Goal: Check status: Check status

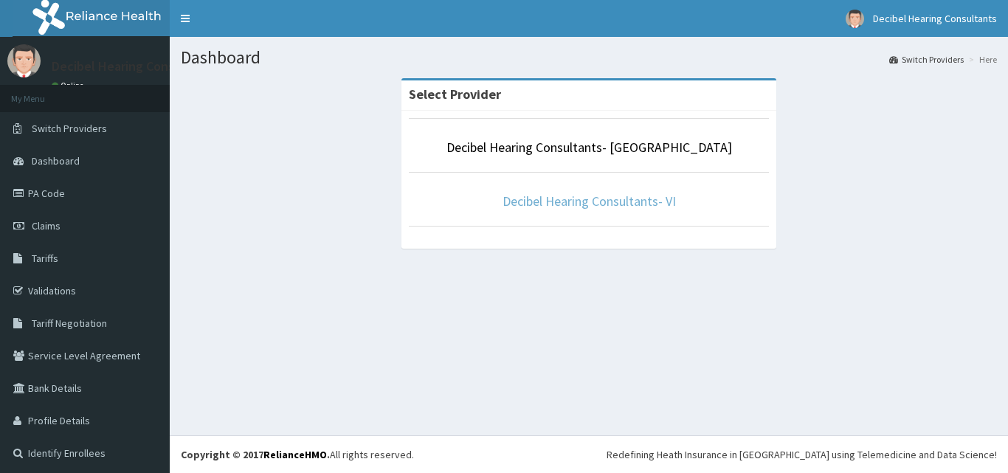
click at [542, 202] on link "Decibel Hearing Consultants- VI" at bounding box center [588, 201] width 173 height 17
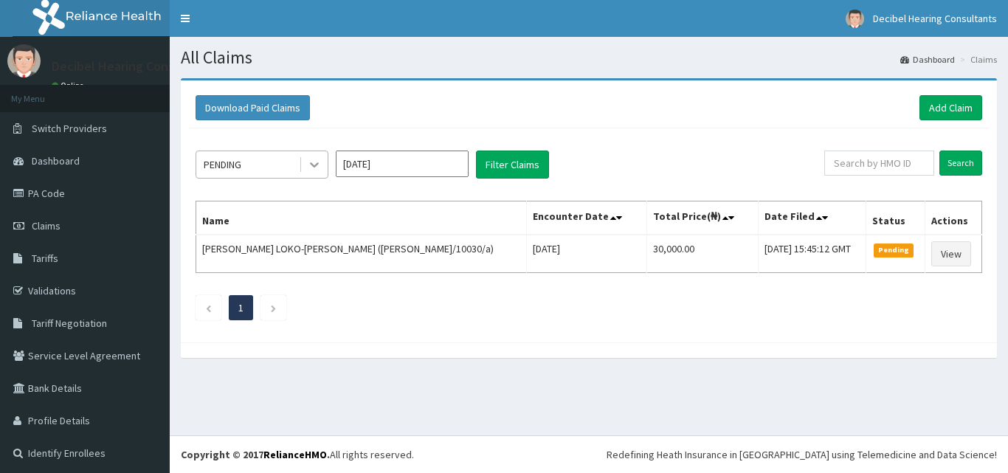
click at [304, 167] on div at bounding box center [314, 164] width 27 height 27
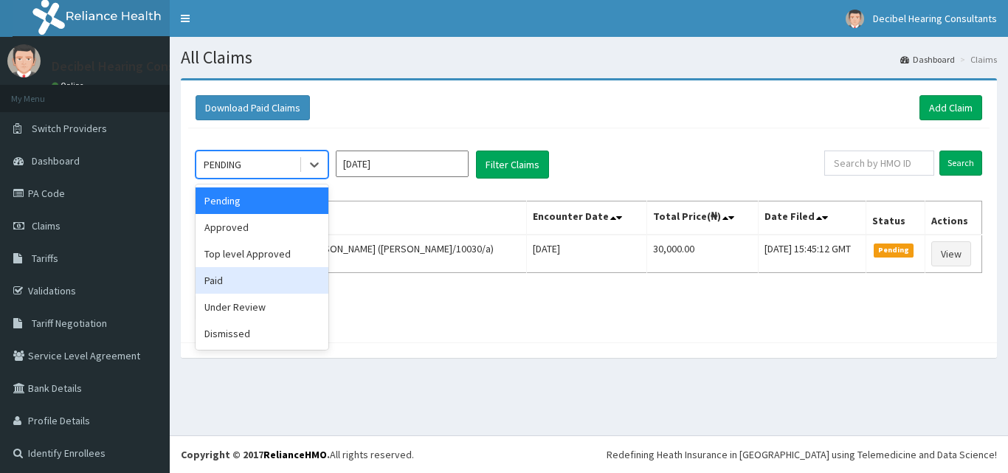
click at [298, 269] on div "Paid" at bounding box center [261, 280] width 133 height 27
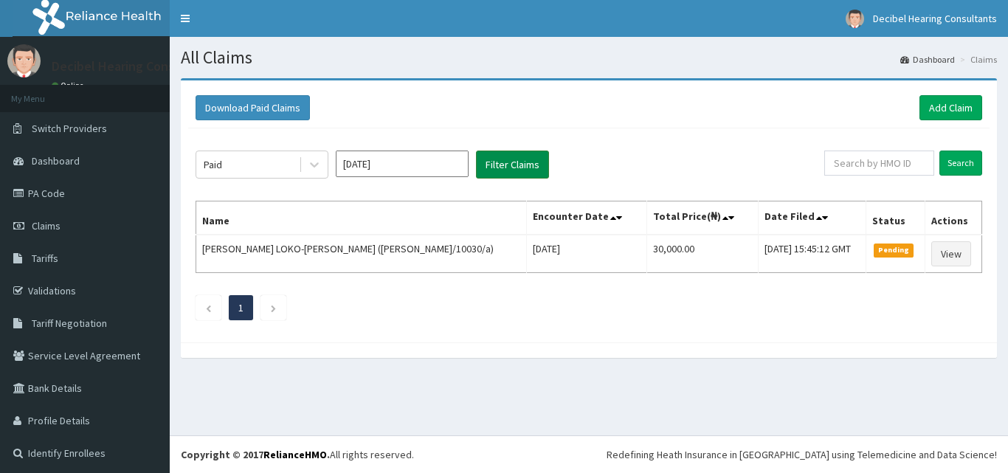
click at [524, 174] on button "Filter Claims" at bounding box center [512, 164] width 73 height 28
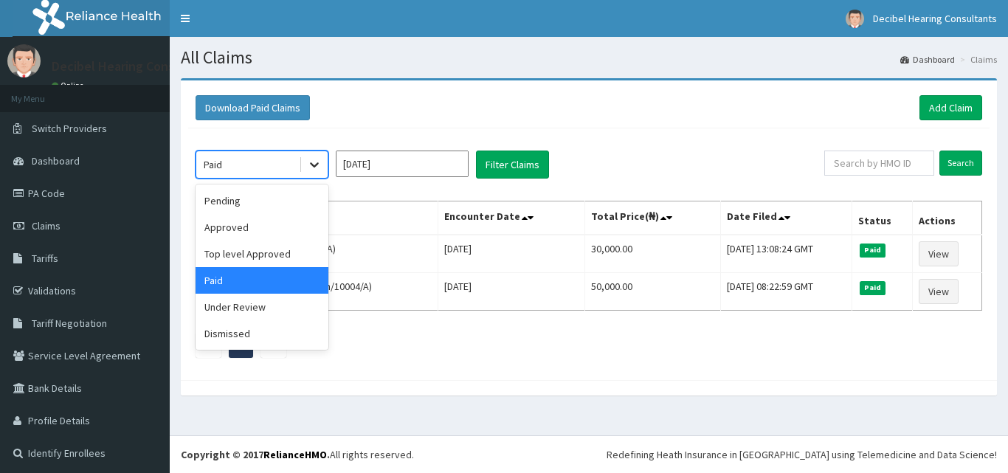
click at [323, 167] on div at bounding box center [314, 164] width 27 height 27
click at [300, 243] on div "Top level Approved" at bounding box center [261, 253] width 133 height 27
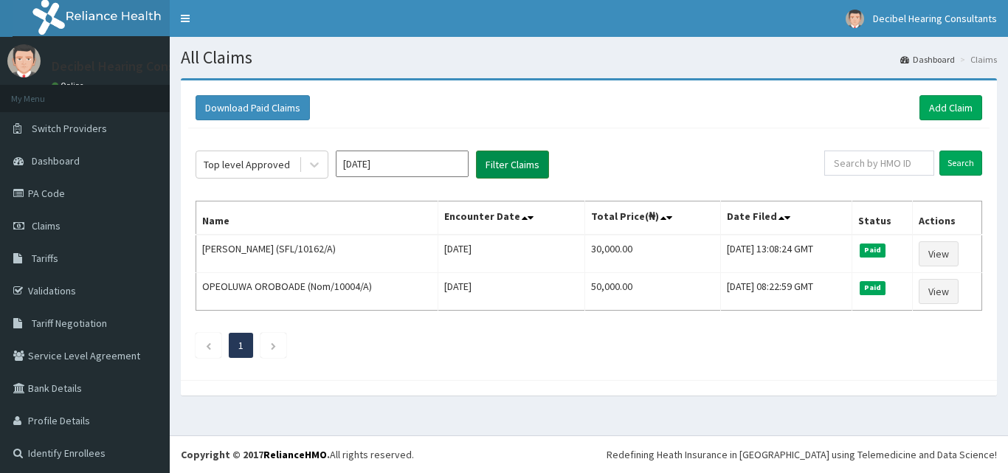
click at [485, 166] on button "Filter Claims" at bounding box center [512, 164] width 73 height 28
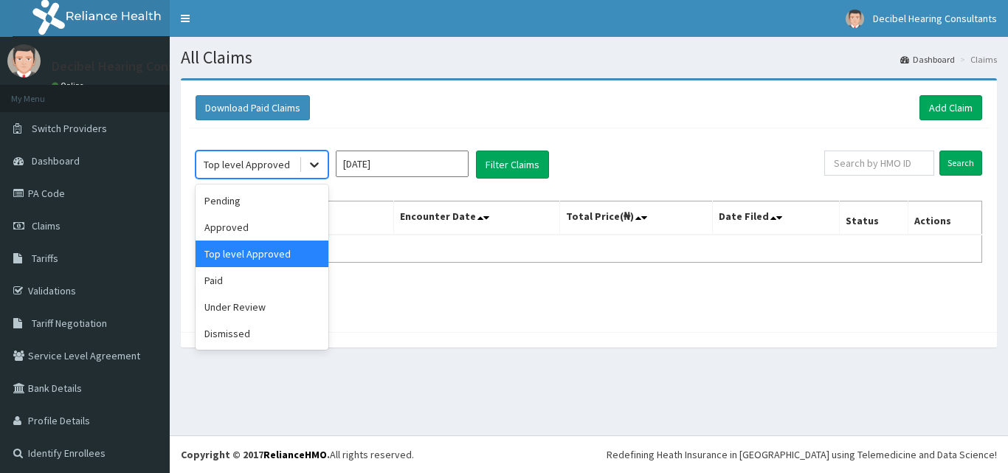
click at [302, 165] on div at bounding box center [314, 164] width 27 height 27
click at [294, 239] on div "Approved" at bounding box center [261, 227] width 133 height 27
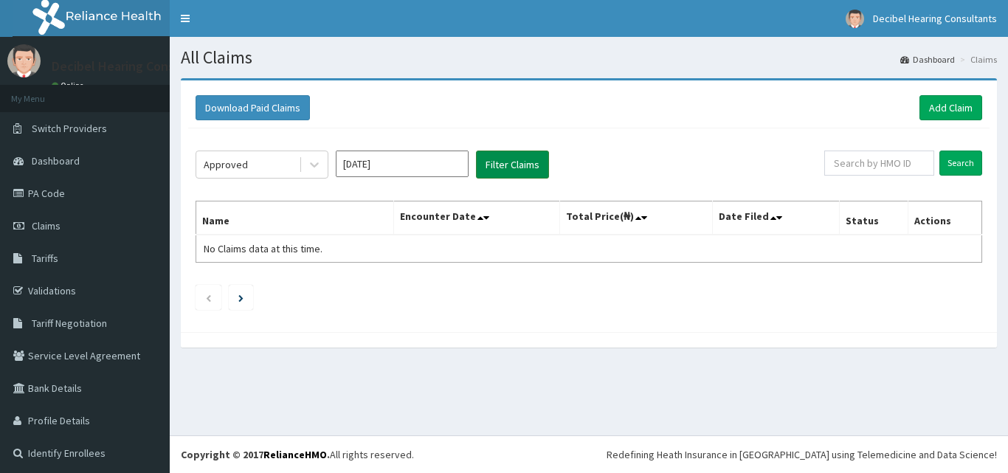
click at [519, 156] on button "Filter Claims" at bounding box center [512, 164] width 73 height 28
